Goal: Information Seeking & Learning: Find specific fact

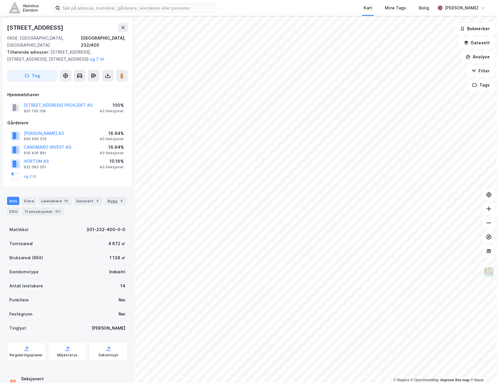
click at [78, 106] on div "[STREET_ADDRESS] PROSJEKT AS 920 139 108 100% 40 Seksjoner" at bounding box center [67, 108] width 120 height 14
click at [107, 107] on div "[STREET_ADDRESS] PROSJEKT AS 920 139 108 100% 40 Seksjoner" at bounding box center [67, 108] width 120 height 14
click at [78, 108] on div "Hjemmelshaver ØSTERDALSGATA 1 PROSJEKT AS 920 139 108 100% 40 Seksjoner Gårdeie…" at bounding box center [67, 136] width 120 height 91
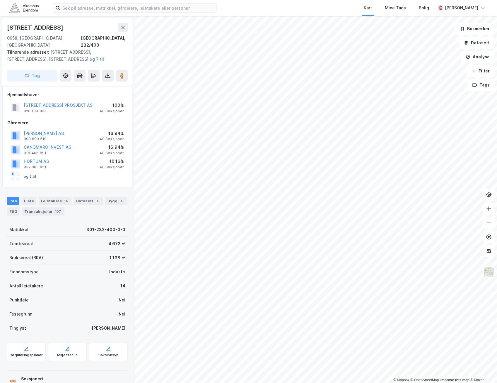
click at [0, 0] on button "og 2 til" at bounding box center [0, 0] width 0 height 0
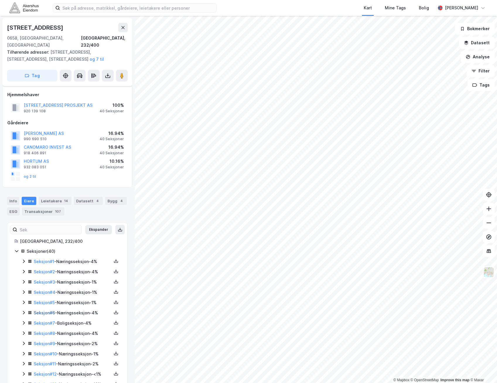
scroll to position [289, 0]
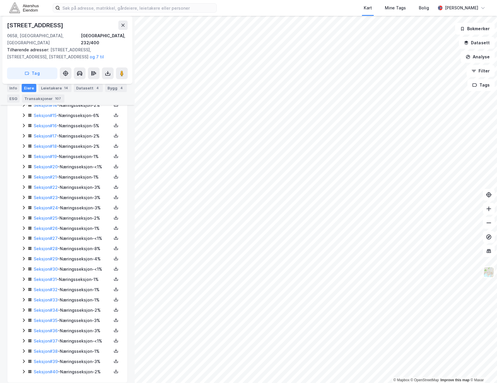
click at [24, 247] on icon at bounding box center [24, 249] width 2 height 4
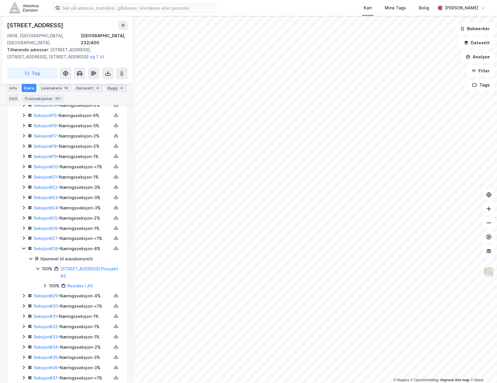
click at [24, 246] on icon at bounding box center [23, 248] width 5 height 5
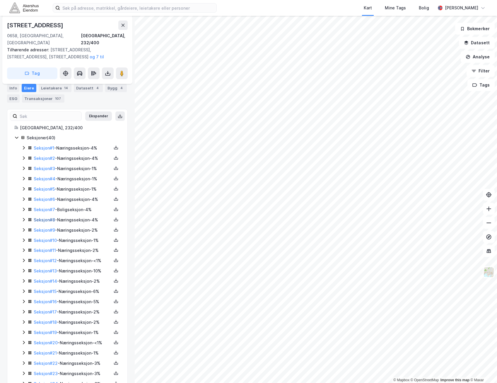
scroll to position [0, 0]
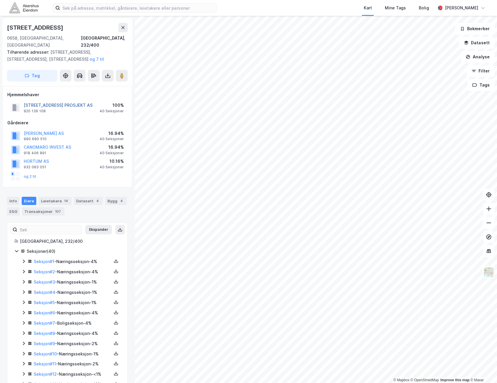
click at [0, 0] on button "[STREET_ADDRESS] PROSJEKT AS" at bounding box center [0, 0] width 0 height 0
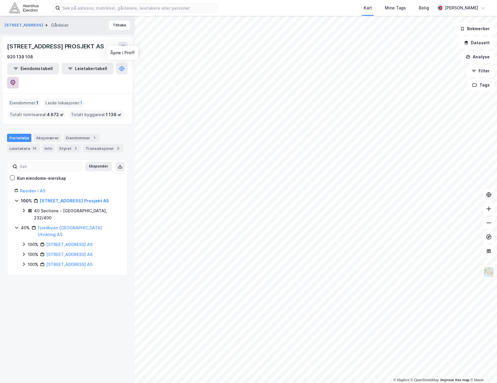
click at [19, 77] on button at bounding box center [13, 83] width 12 height 12
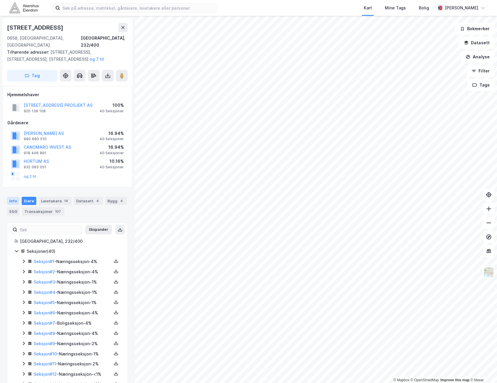
click at [15, 197] on div "Info" at bounding box center [13, 201] width 12 height 8
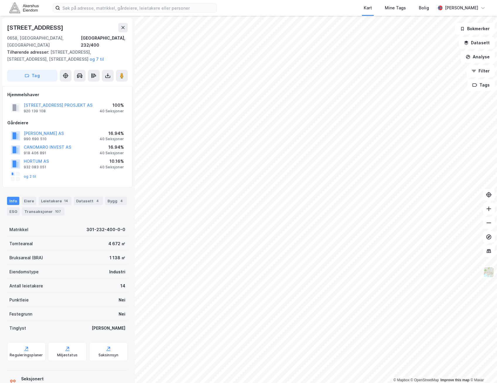
click at [14, 173] on rect at bounding box center [13, 174] width 1 height 2
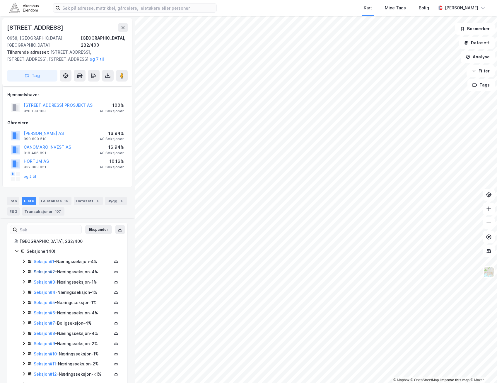
scroll to position [109, 0]
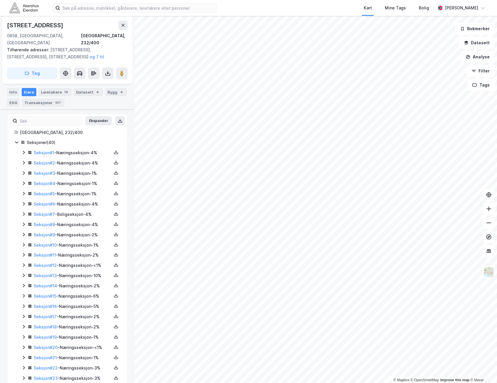
click at [17, 140] on icon at bounding box center [16, 142] width 5 height 5
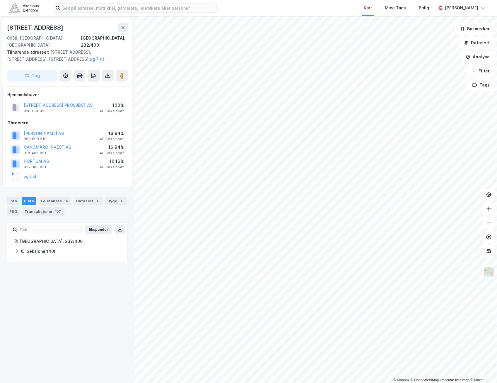
scroll to position [0, 0]
click at [17, 197] on div "Info" at bounding box center [13, 201] width 12 height 8
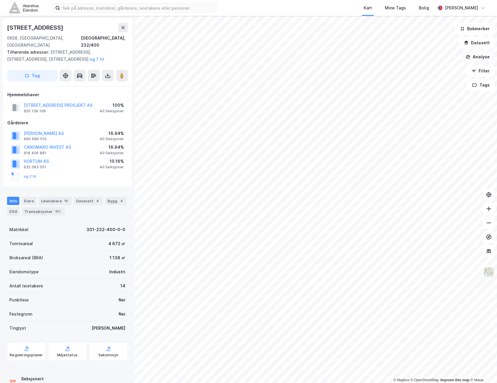
scroll to position [12, 0]
